Goal: Task Accomplishment & Management: Use online tool/utility

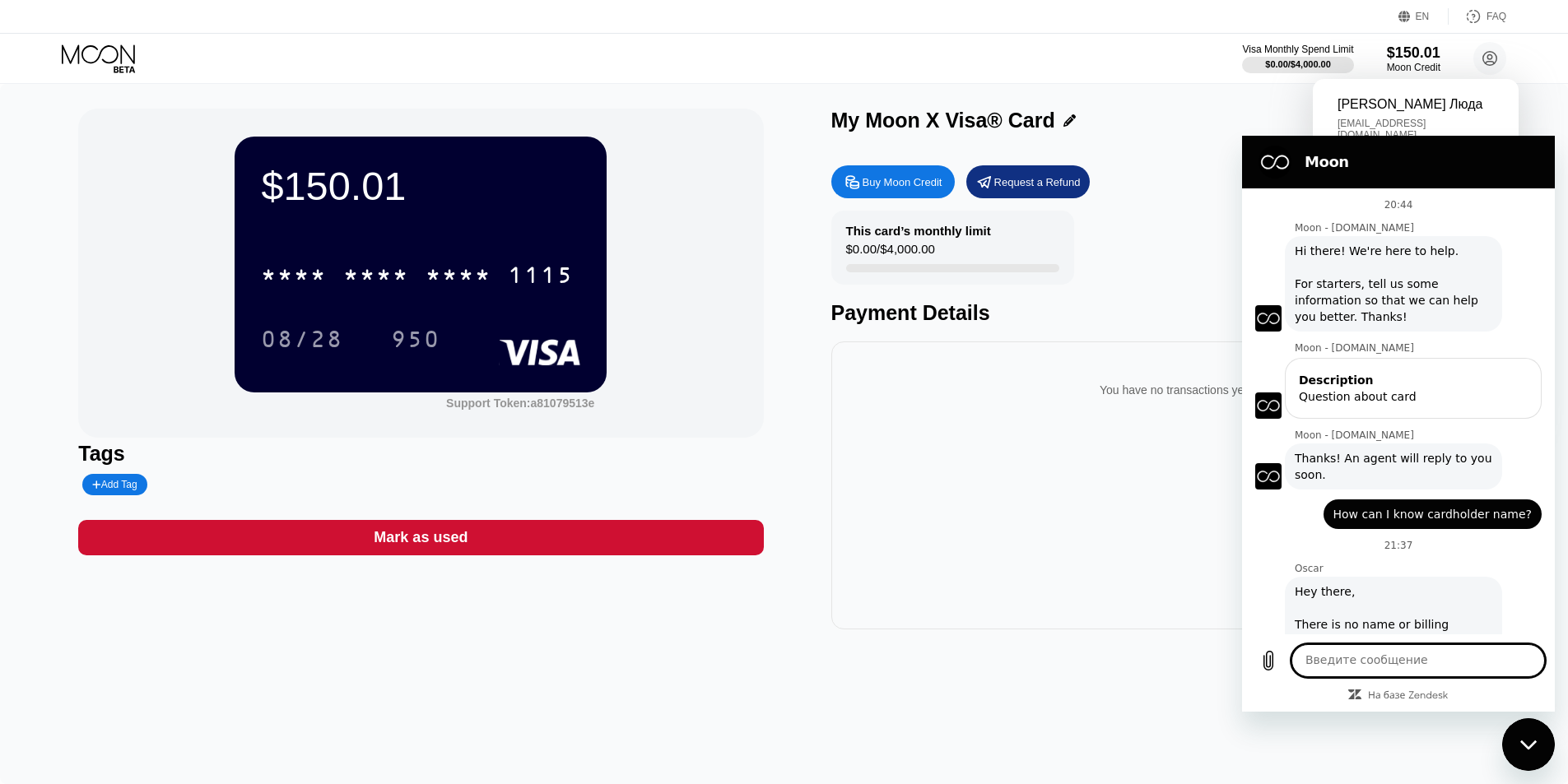
scroll to position [90, 0]
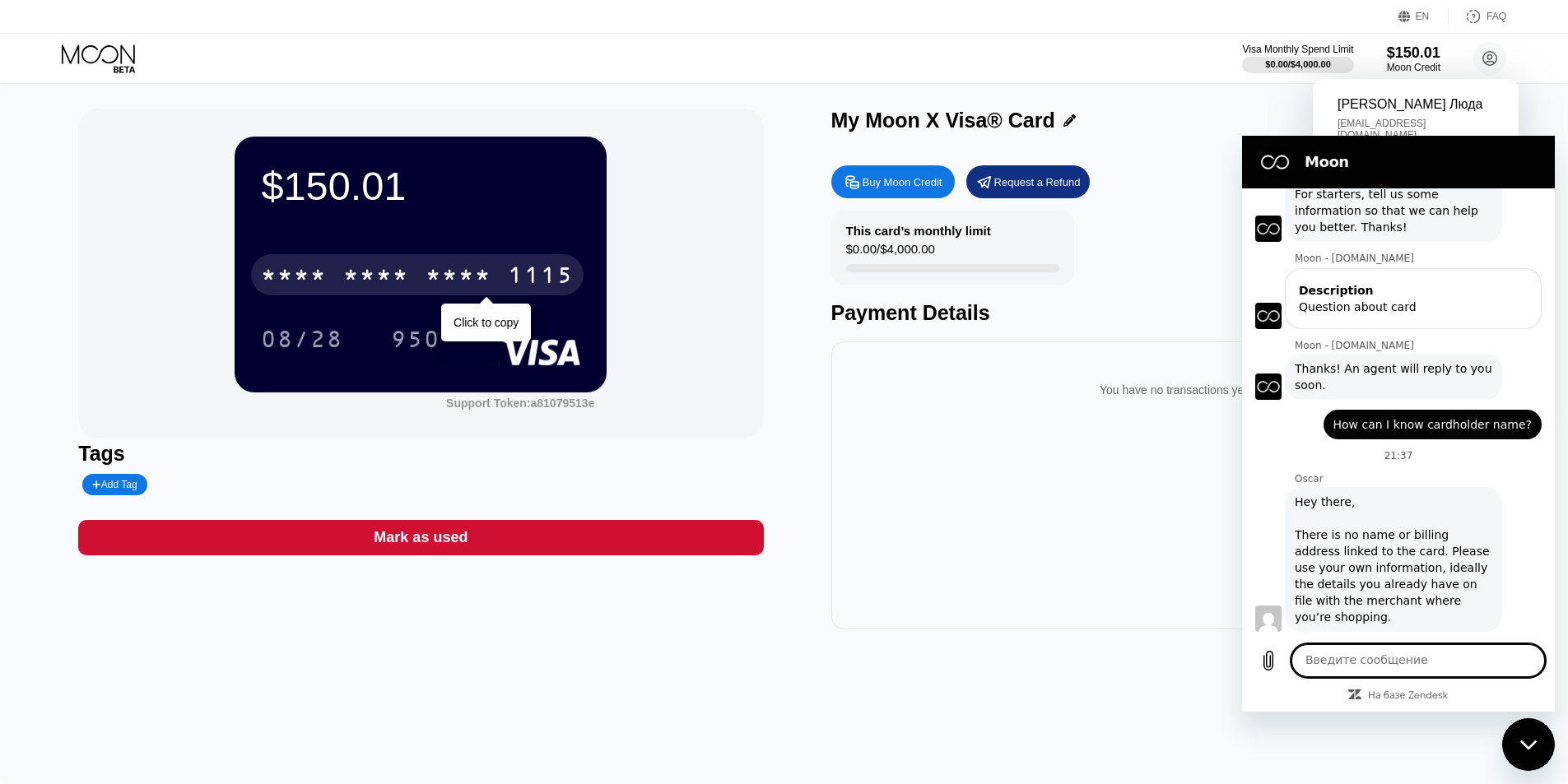
click at [392, 269] on div "* * * *" at bounding box center [376, 276] width 66 height 26
click at [454, 274] on div "2323" at bounding box center [459, 276] width 66 height 26
click at [425, 266] on div "* * * * * * * * * * * * 1115" at bounding box center [417, 274] width 333 height 41
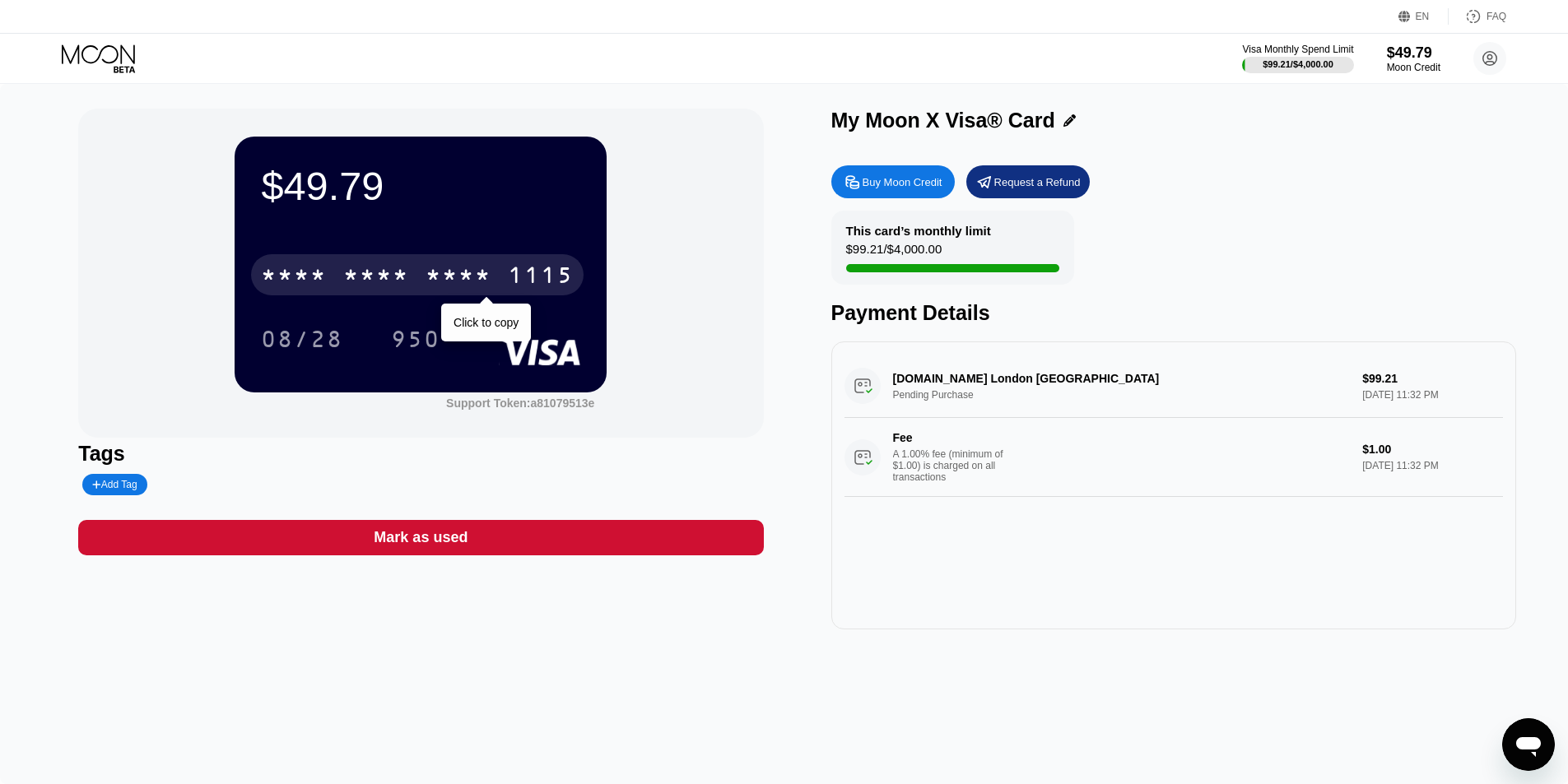
click at [435, 270] on div "* * * *" at bounding box center [459, 276] width 66 height 26
